Goal: Information Seeking & Learning: Find specific fact

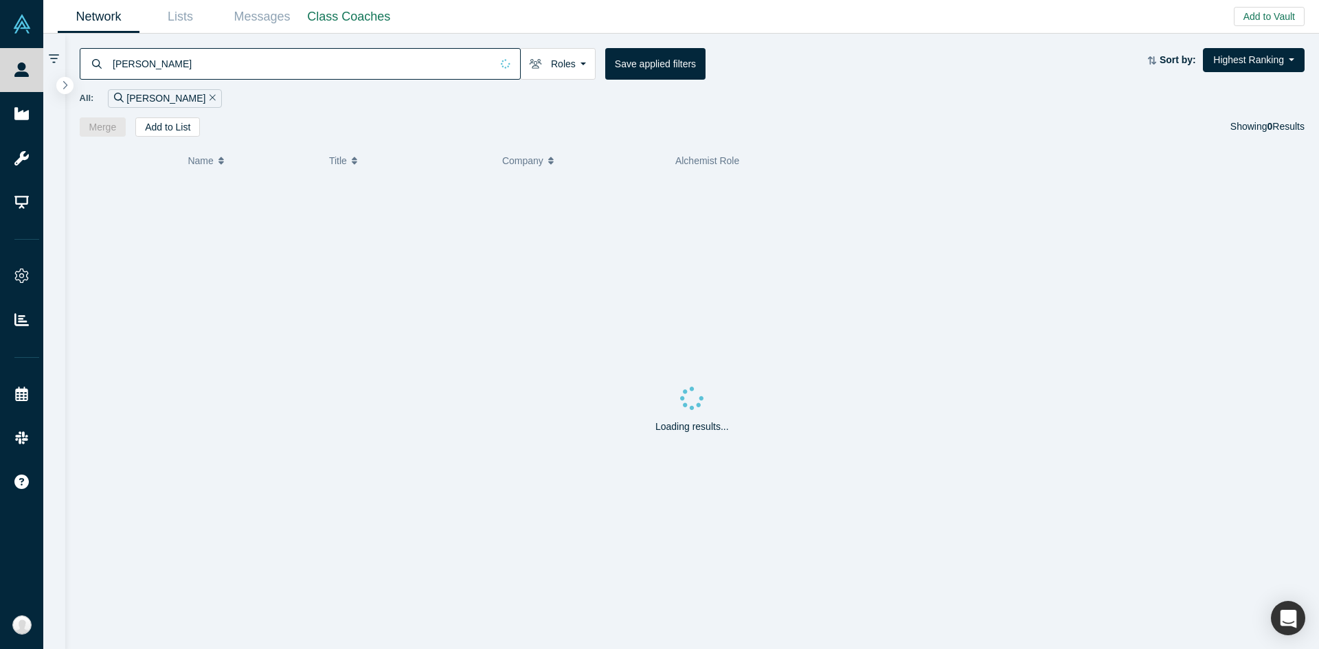
click at [370, 54] on input "[PERSON_NAME]" at bounding box center [301, 63] width 380 height 32
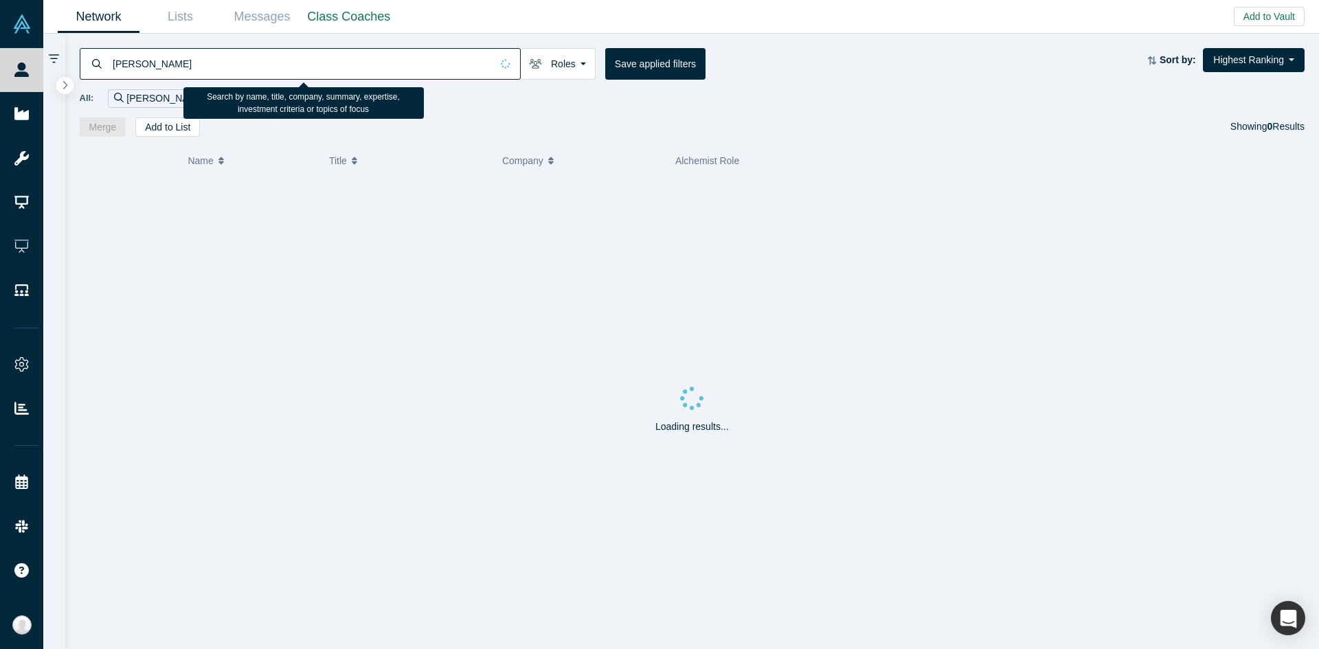
click at [370, 54] on input "[PERSON_NAME]" at bounding box center [301, 63] width 380 height 32
type input "ash"
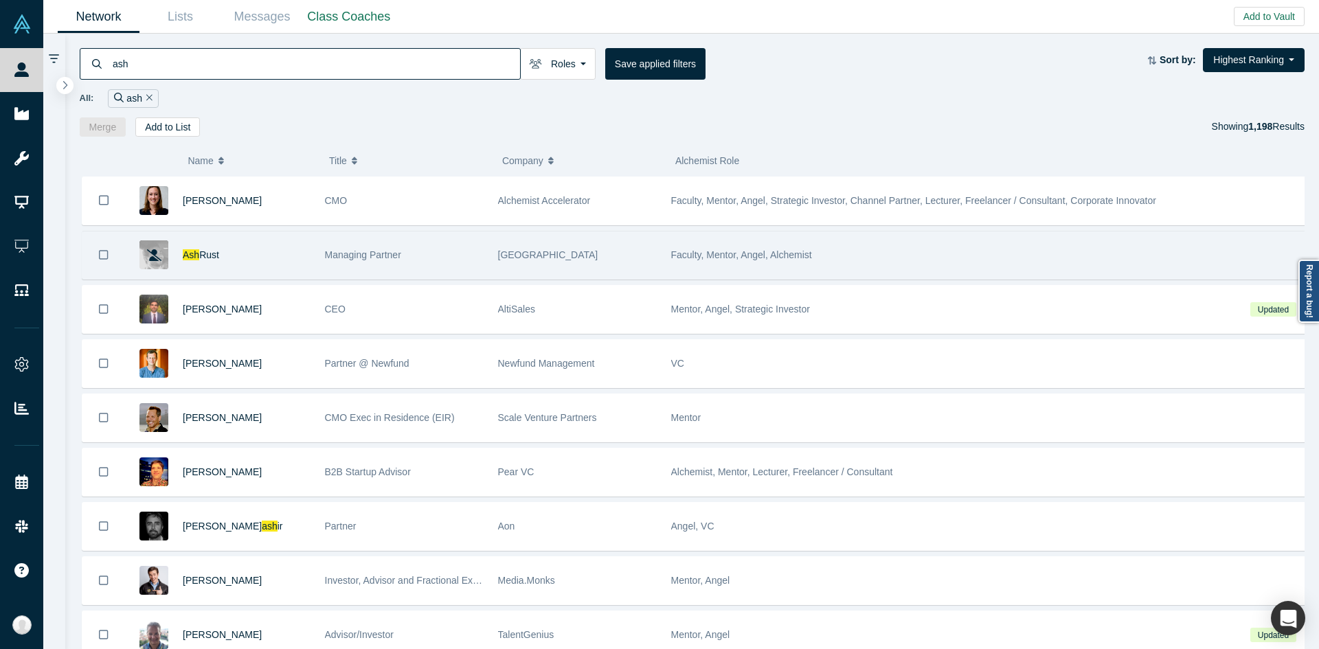
click at [449, 258] on div "Managing Partner" at bounding box center [404, 255] width 159 height 47
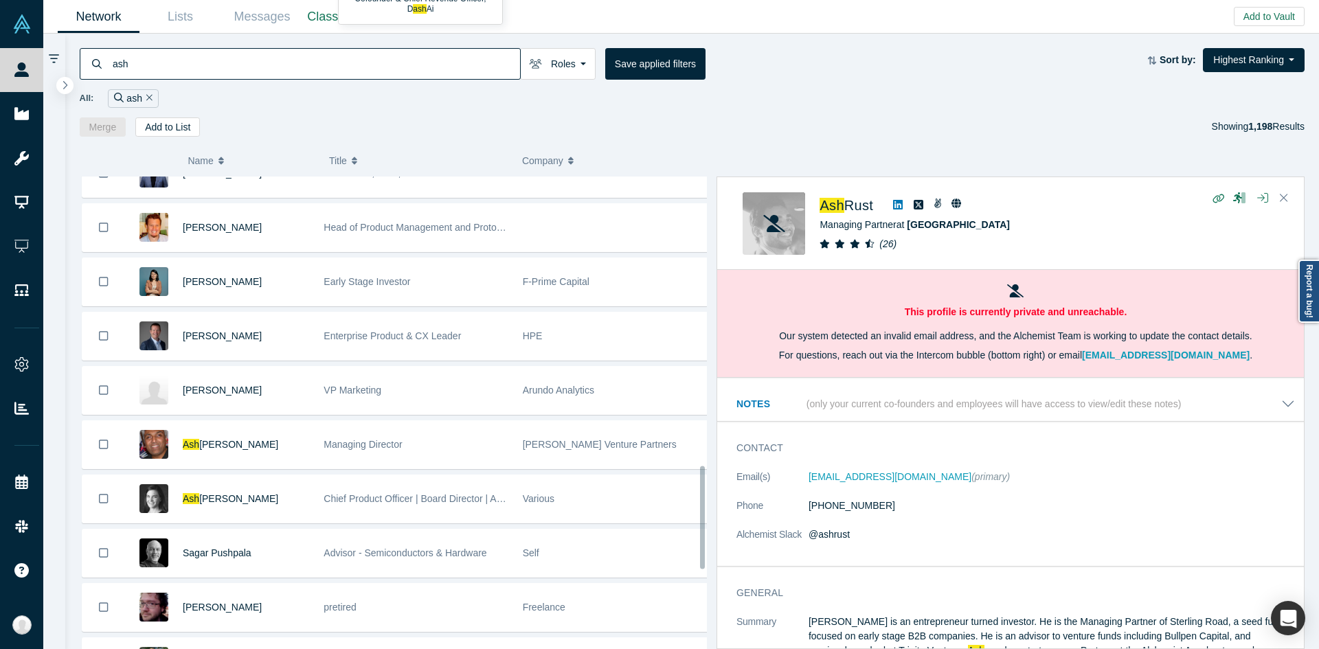
scroll to position [1332, 0]
